Goal: Information Seeking & Learning: Learn about a topic

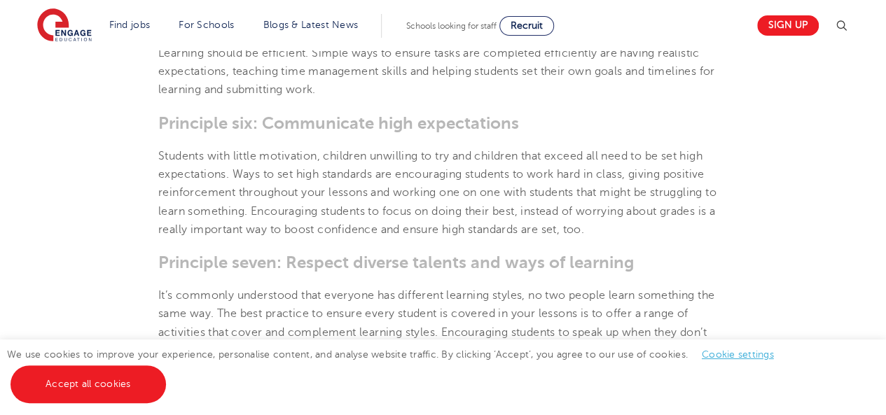
scroll to position [1324, 0]
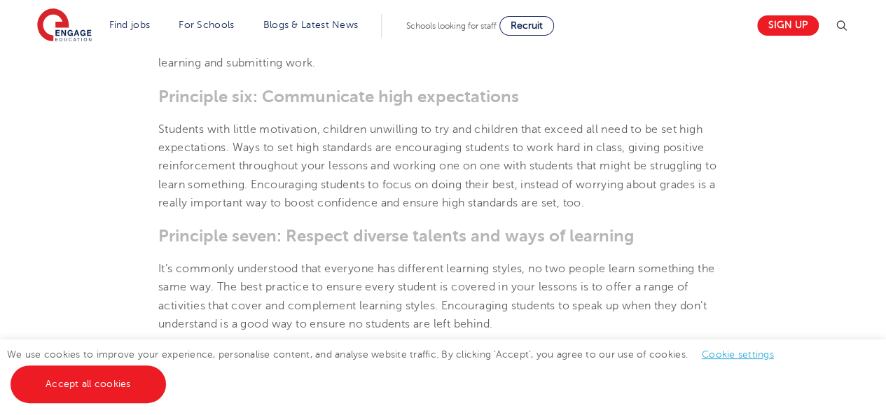
click at [881, 242] on html "Find jobs All vacancies We have one of the UK's largest database. and with hund…" at bounding box center [443, 59] width 886 height 2766
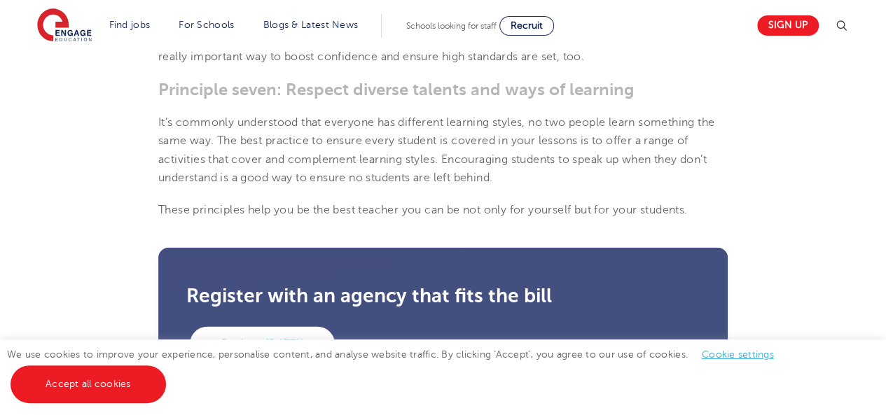
scroll to position [1374, 0]
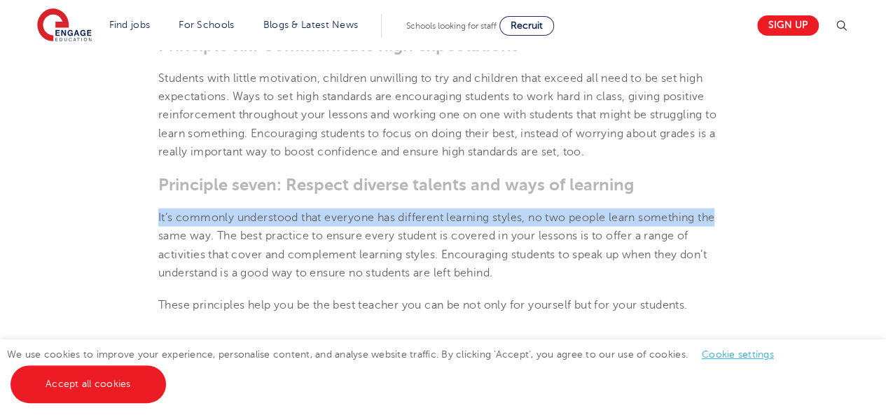
drag, startPoint x: 883, startPoint y: 205, endPoint x: 882, endPoint y: 174, distance: 30.9
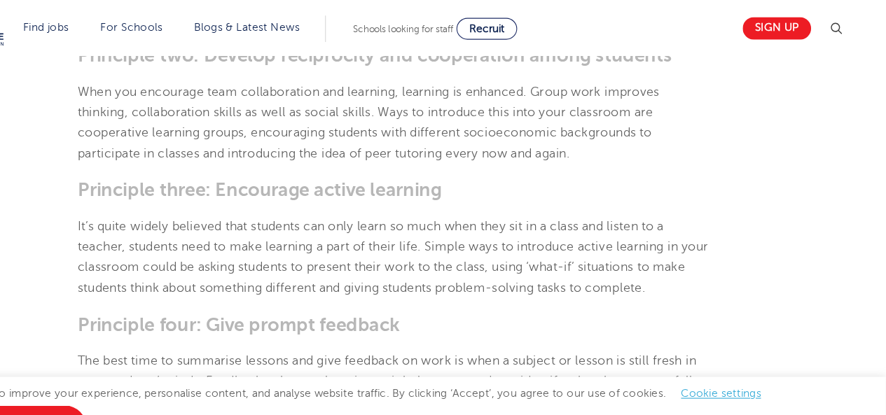
scroll to position [834, 0]
